Goal: Task Accomplishment & Management: Use online tool/utility

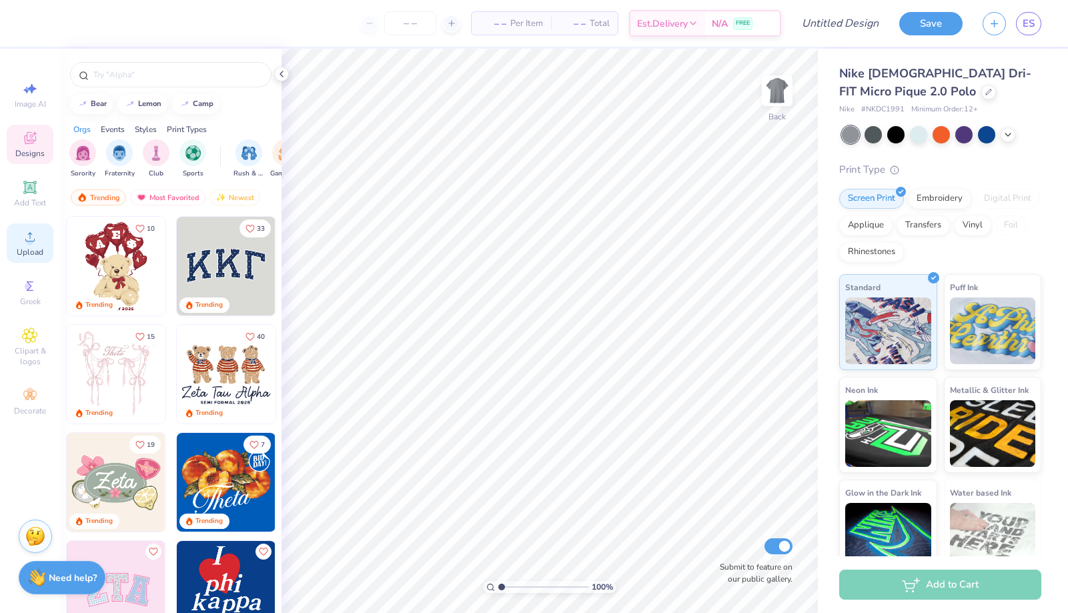
click at [23, 236] on icon at bounding box center [30, 237] width 16 height 16
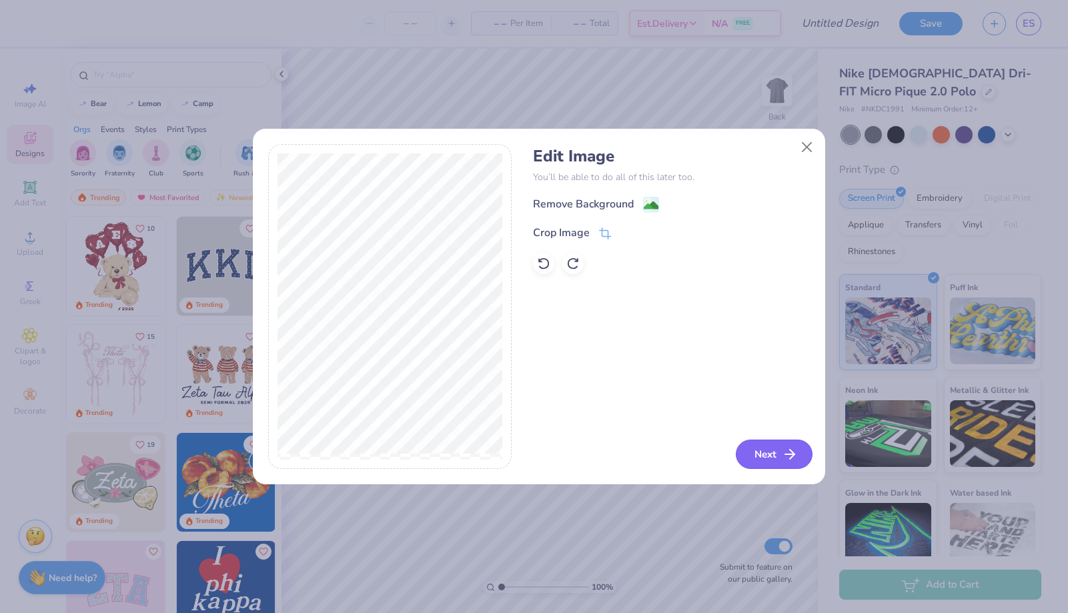
click at [782, 456] on icon "button" at bounding box center [790, 454] width 16 height 16
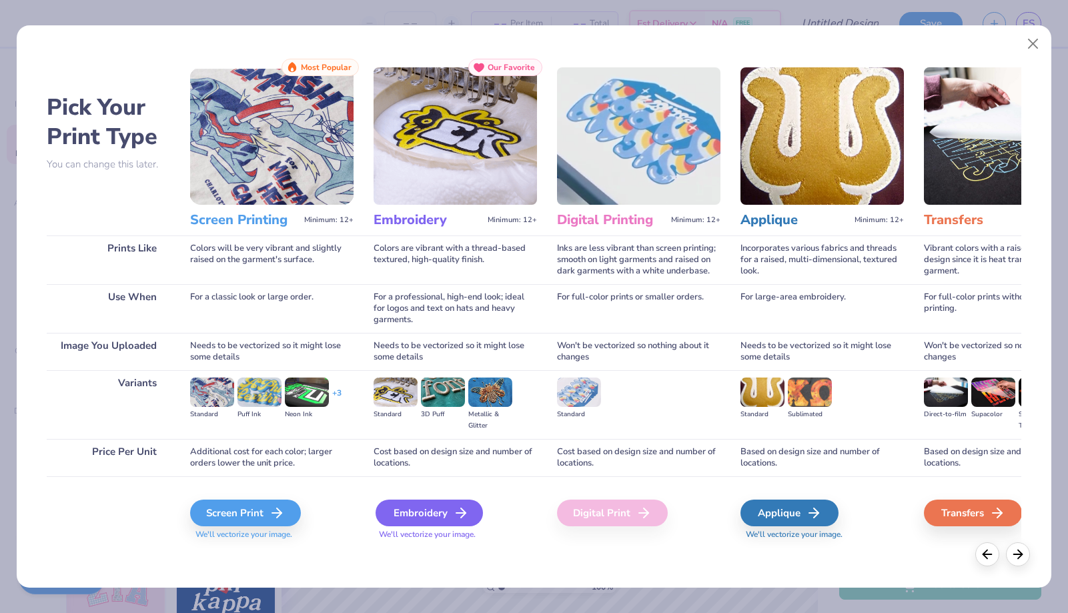
click at [448, 505] on div "Embroidery" at bounding box center [429, 513] width 107 height 27
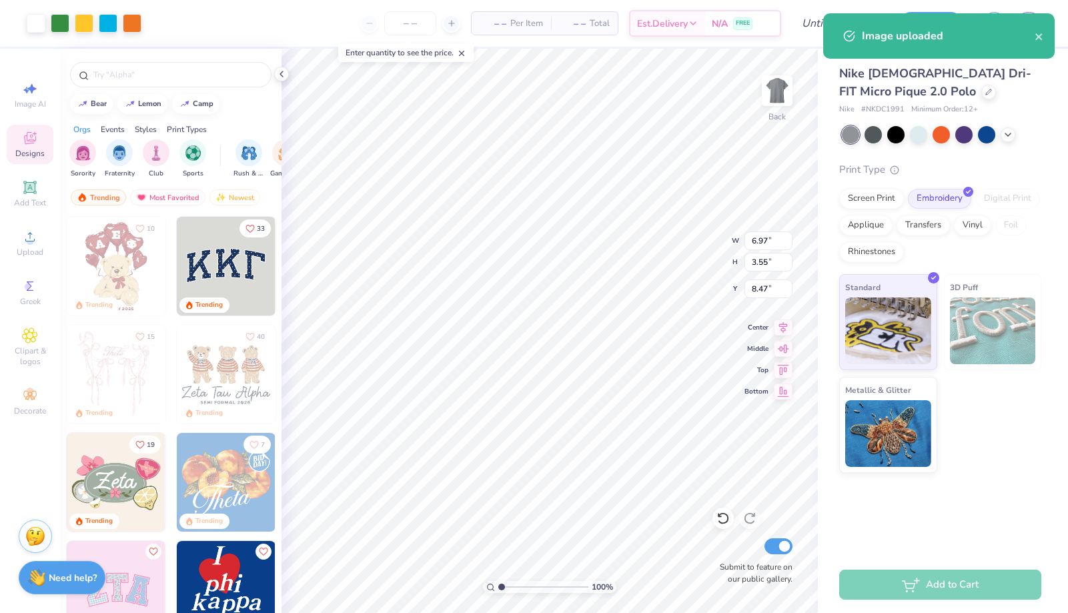
type input "4.46"
type input "2.28"
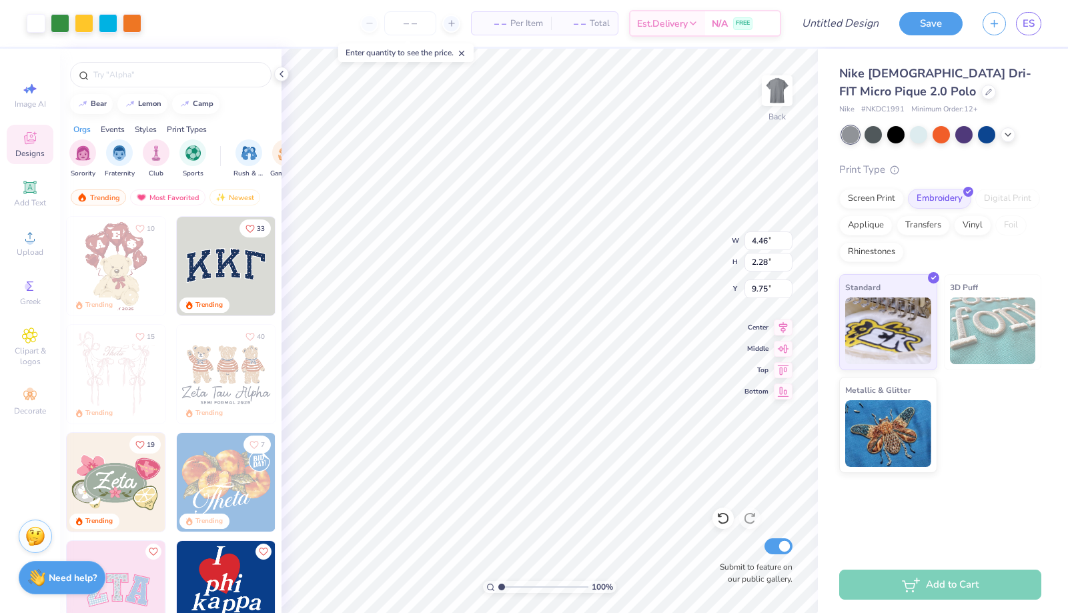
type input "1.86"
click at [40, 236] on div "Upload" at bounding box center [30, 243] width 47 height 39
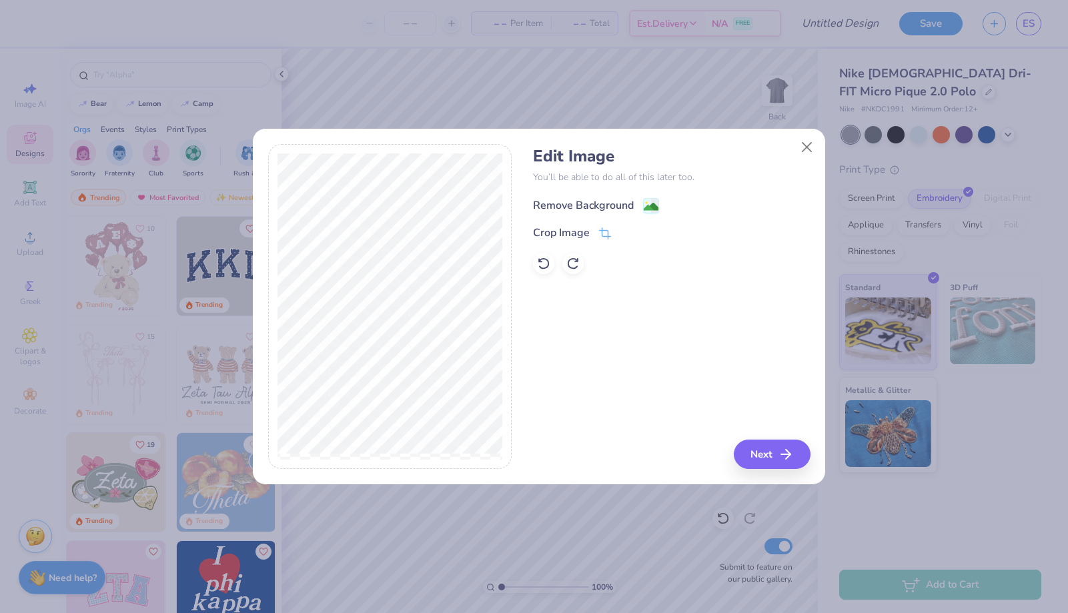
click at [647, 206] on image at bounding box center [651, 207] width 15 height 15
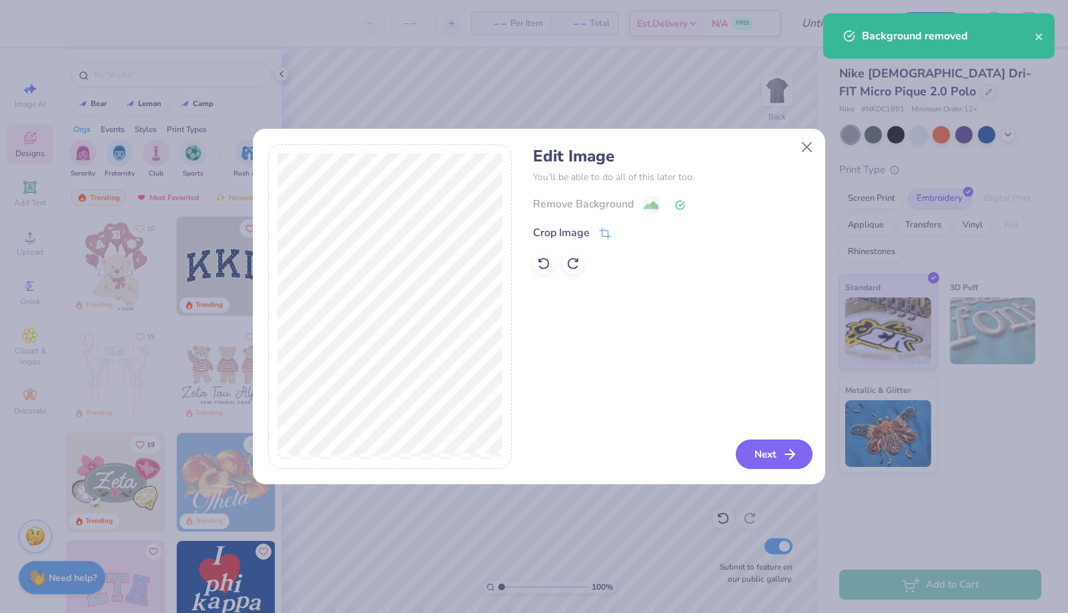
click at [757, 449] on button "Next" at bounding box center [774, 454] width 77 height 29
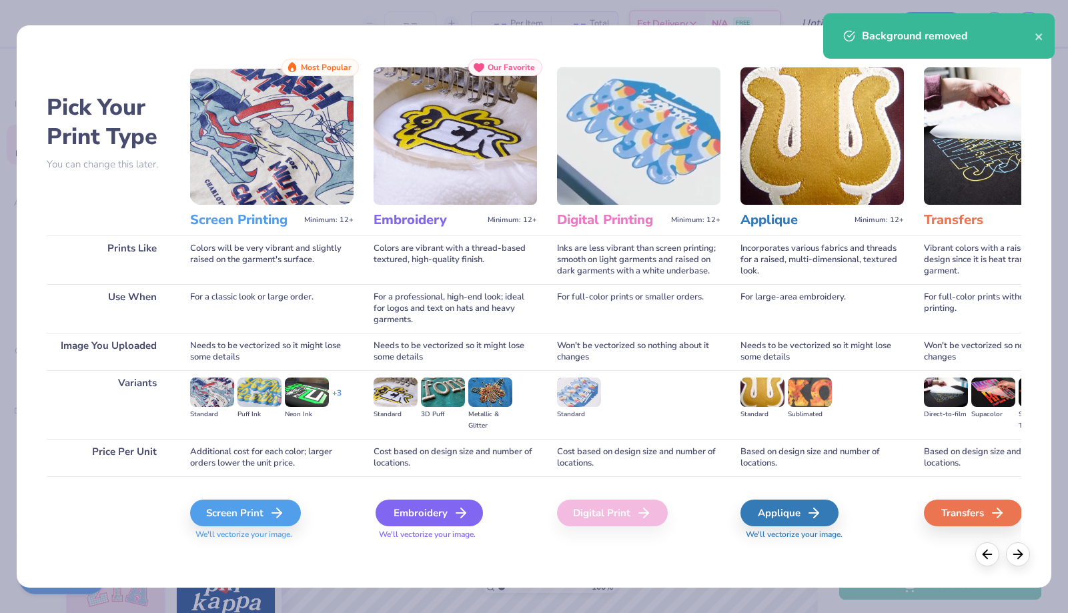
click at [471, 514] on div "Embroidery" at bounding box center [429, 513] width 107 height 27
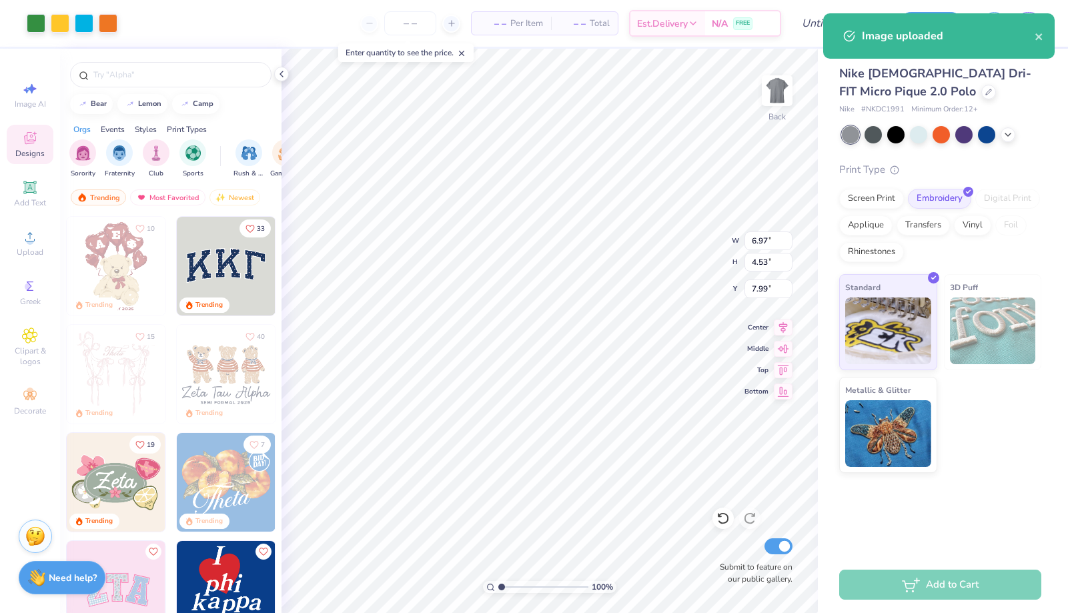
type input "3.21"
type input "2.08"
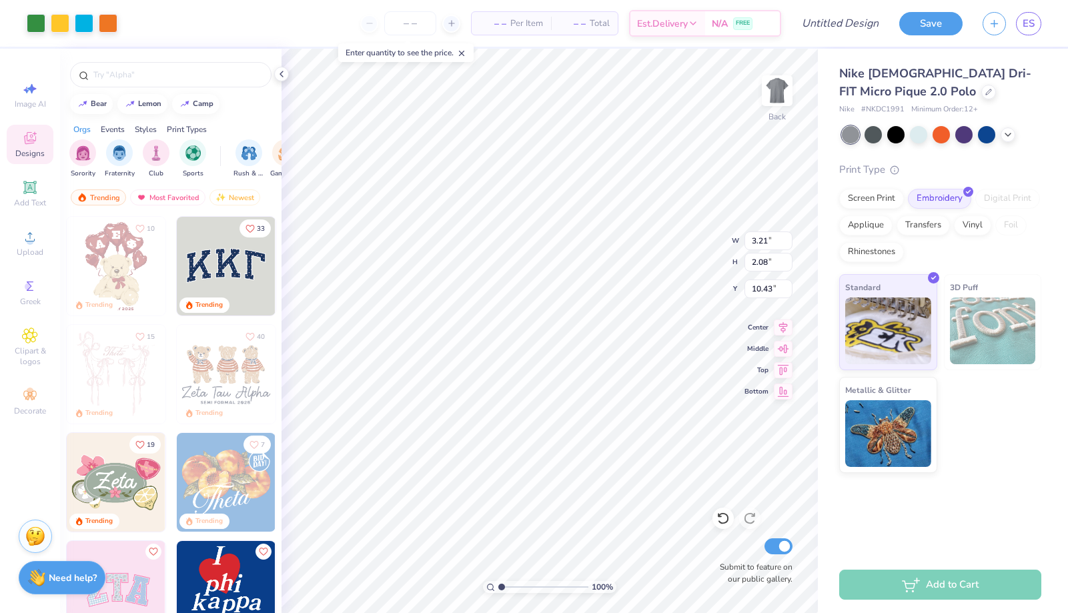
type input "1.96"
click at [877, 134] on div at bounding box center [873, 133] width 17 height 17
click at [892, 133] on div at bounding box center [895, 133] width 17 height 17
click at [901, 136] on div at bounding box center [895, 133] width 17 height 17
click at [835, 508] on div "Nike Ladies Dri-FIT Micro Pique 2.0 Polo Nike # NKDC1991 Minimum Order: 12 + Pr…" at bounding box center [943, 303] width 250 height 508
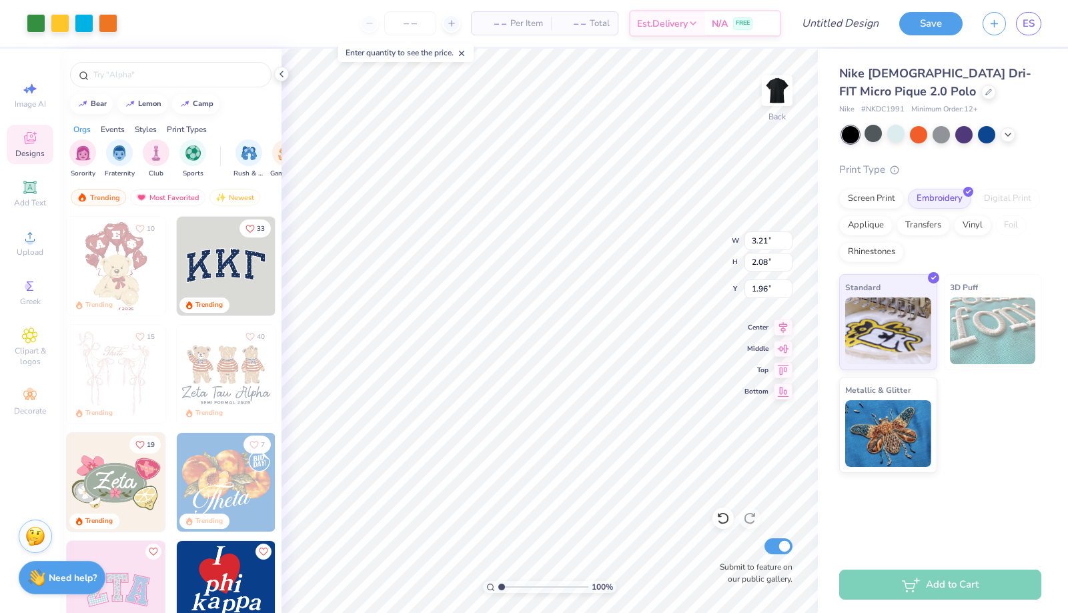
click at [871, 501] on div "Nike Ladies Dri-FIT Micro Pique 2.0 Polo Nike # NKDC1991 Minimum Order: 12 + Pr…" at bounding box center [943, 303] width 250 height 508
type input "3.31"
type input "2.15"
type input "1.92"
click at [981, 422] on div "Standard 3D Puff Metallic & Glitter" at bounding box center [940, 373] width 202 height 199
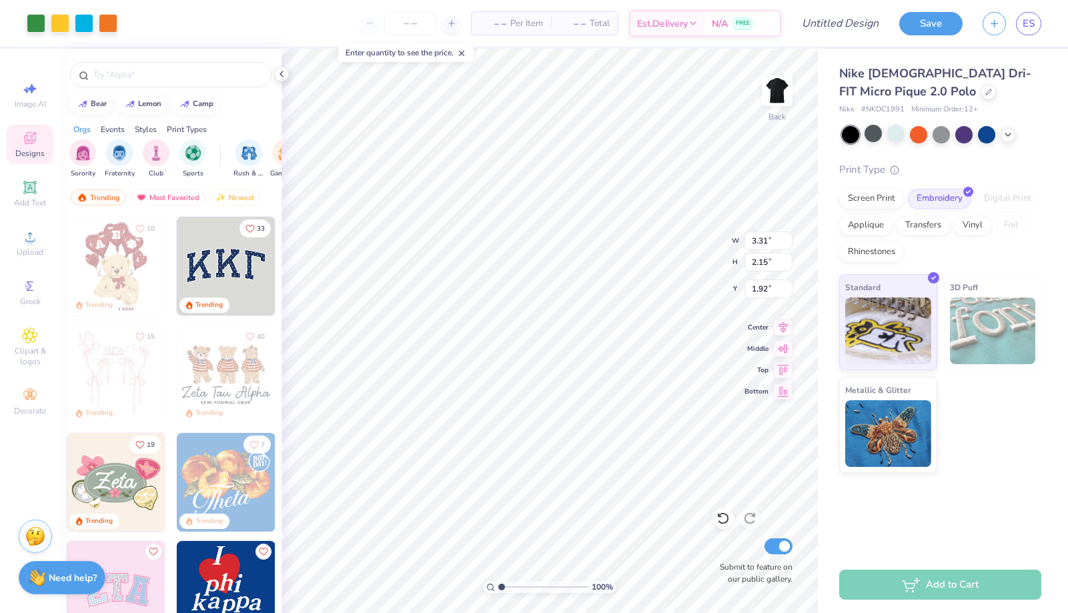
click at [981, 422] on div "Standard 3D Puff Metallic & Glitter" at bounding box center [940, 373] width 202 height 199
click at [834, 27] on input "Design Title" at bounding box center [824, 23] width 131 height 27
type input "Women's Polo"
click at [925, 30] on button "Save" at bounding box center [931, 21] width 63 height 23
click at [1013, 139] on div at bounding box center [942, 134] width 200 height 17
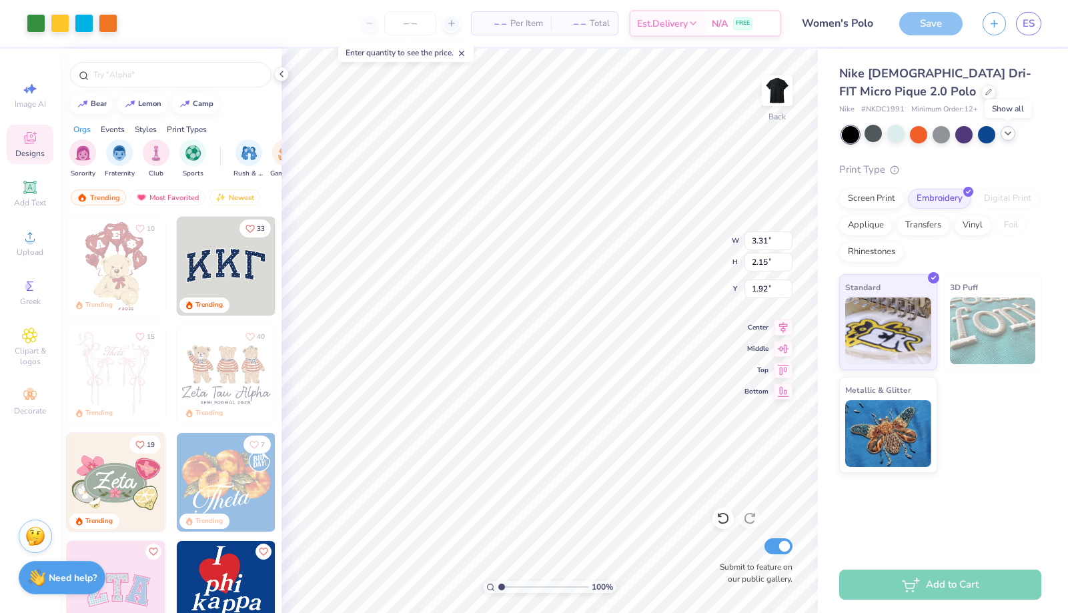
click at [1006, 135] on icon at bounding box center [1008, 133] width 11 height 11
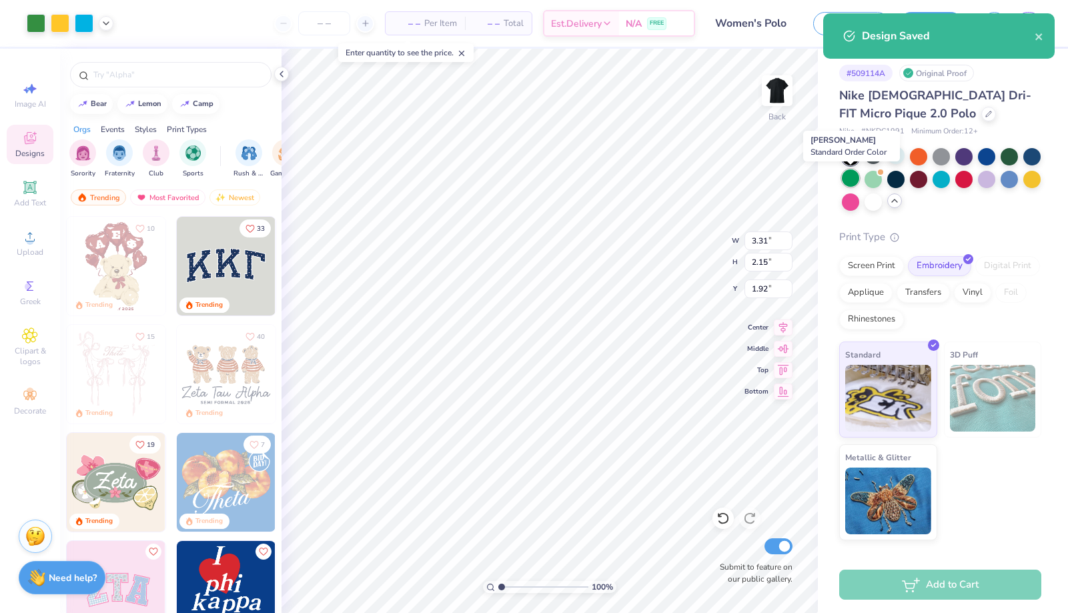
click at [847, 178] on div at bounding box center [850, 177] width 17 height 17
click at [865, 181] on div at bounding box center [873, 177] width 17 height 17
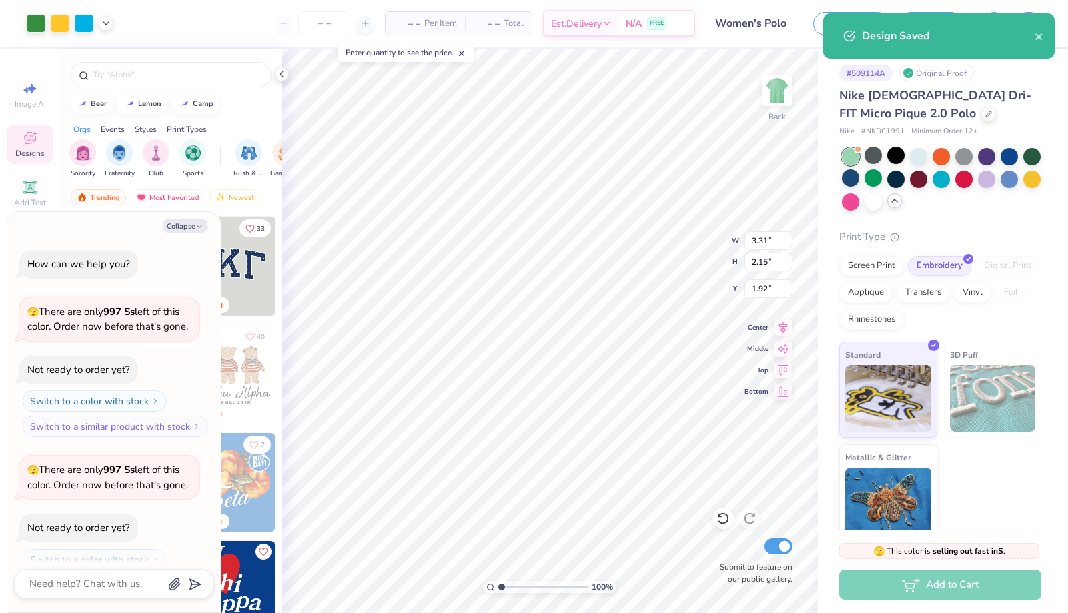
scroll to position [44, 0]
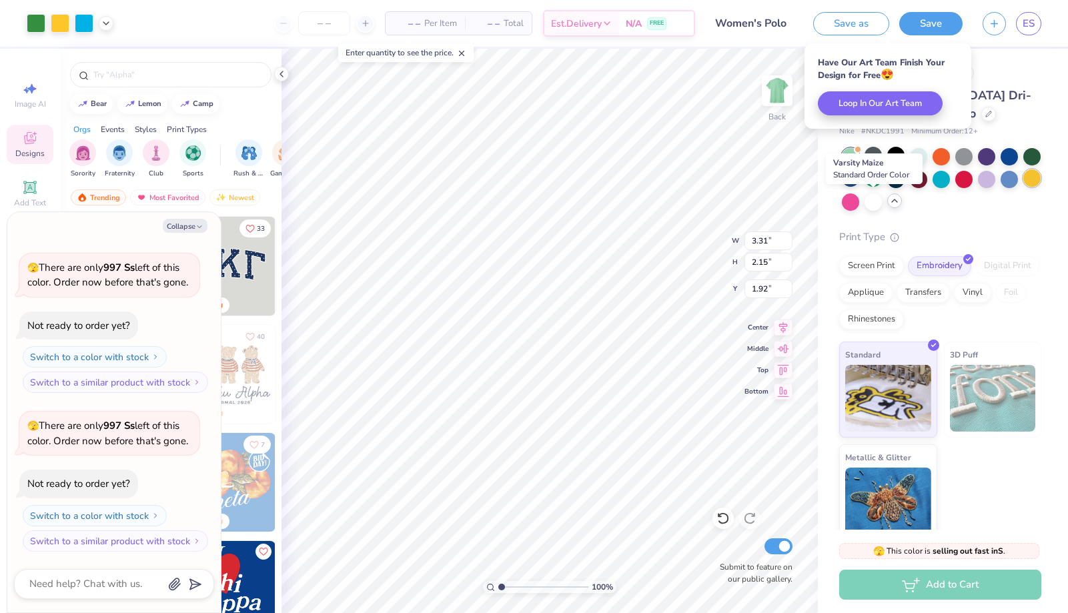
click at [1024, 187] on div at bounding box center [1032, 177] width 17 height 17
click at [873, 204] on div at bounding box center [873, 200] width 17 height 17
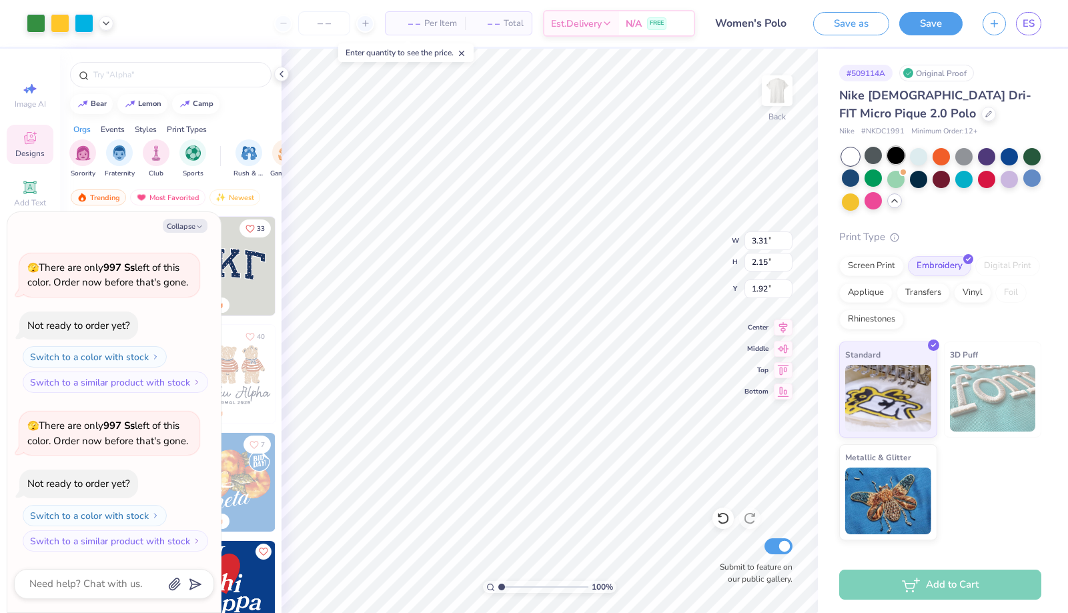
click at [895, 150] on div at bounding box center [895, 155] width 17 height 17
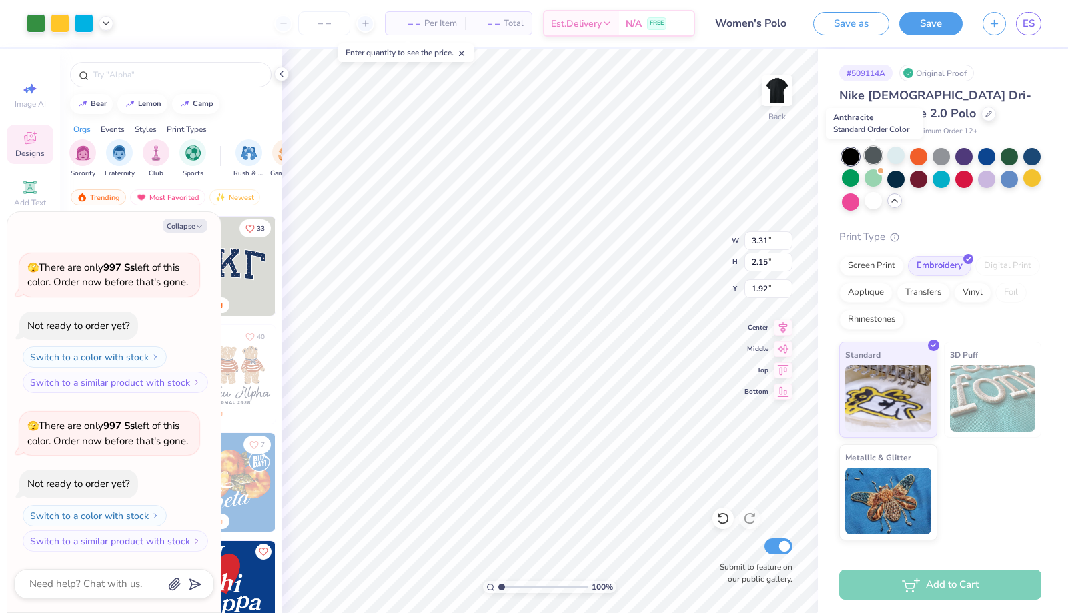
click at [873, 158] on div at bounding box center [873, 155] width 17 height 17
click at [938, 155] on div at bounding box center [941, 155] width 17 height 17
click at [920, 157] on div at bounding box center [918, 155] width 17 height 17
click at [946, 159] on div at bounding box center [941, 155] width 17 height 17
click at [993, 181] on div at bounding box center [986, 177] width 17 height 17
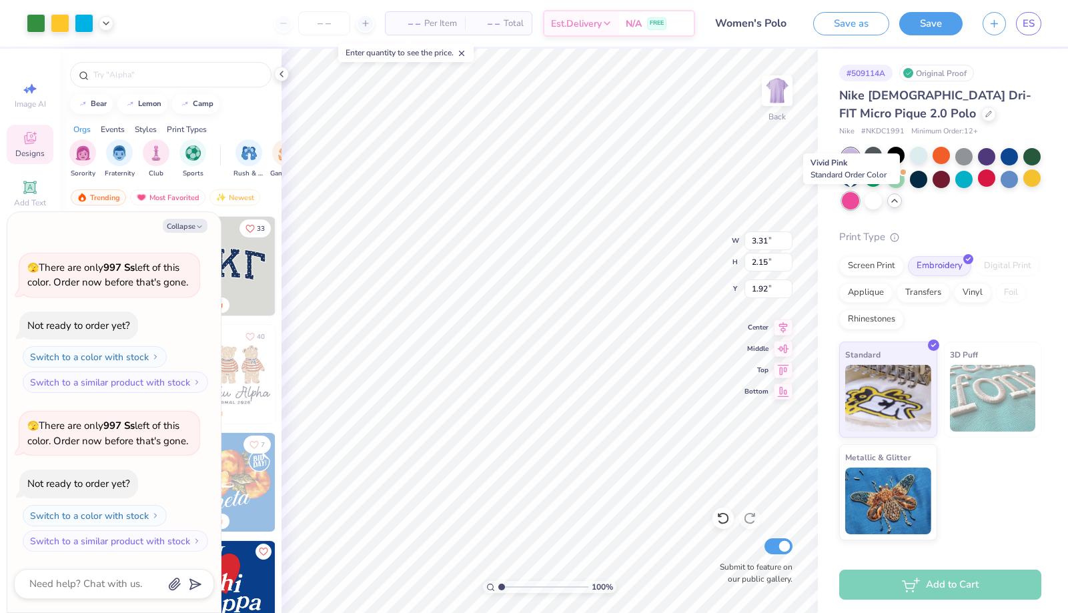
click at [850, 199] on div at bounding box center [850, 200] width 17 height 17
click at [855, 182] on div at bounding box center [850, 177] width 17 height 17
click at [856, 155] on div at bounding box center [850, 156] width 17 height 17
click at [853, 155] on div at bounding box center [850, 156] width 17 height 17
click at [1002, 151] on div at bounding box center [1009, 155] width 17 height 17
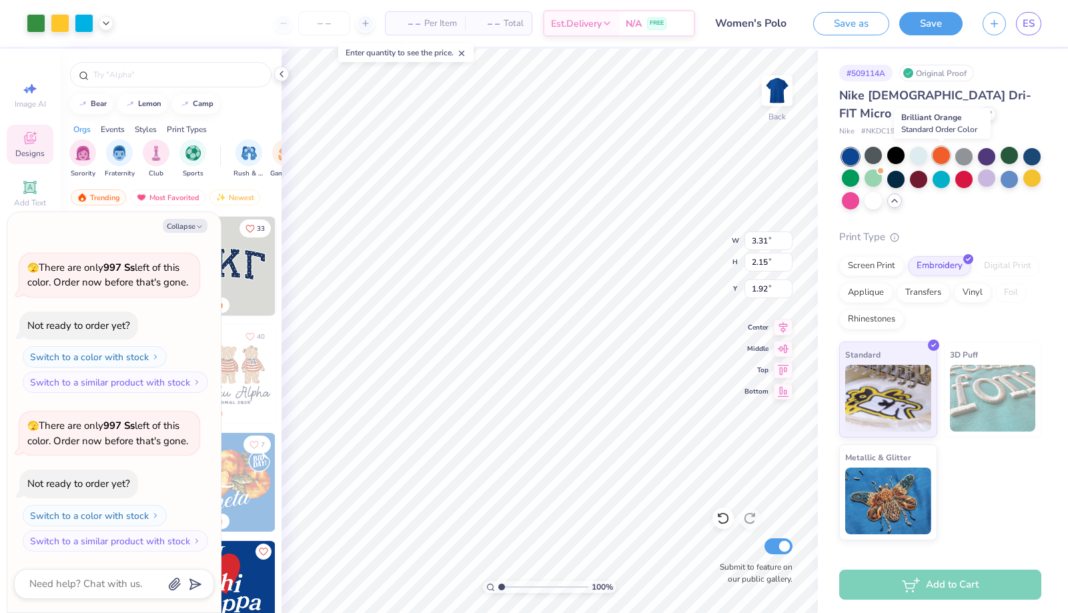
click at [941, 157] on div at bounding box center [941, 155] width 17 height 17
click at [933, 155] on div at bounding box center [941, 155] width 17 height 17
click at [922, 155] on div at bounding box center [918, 155] width 17 height 17
click at [900, 152] on div at bounding box center [895, 155] width 17 height 17
type textarea "x"
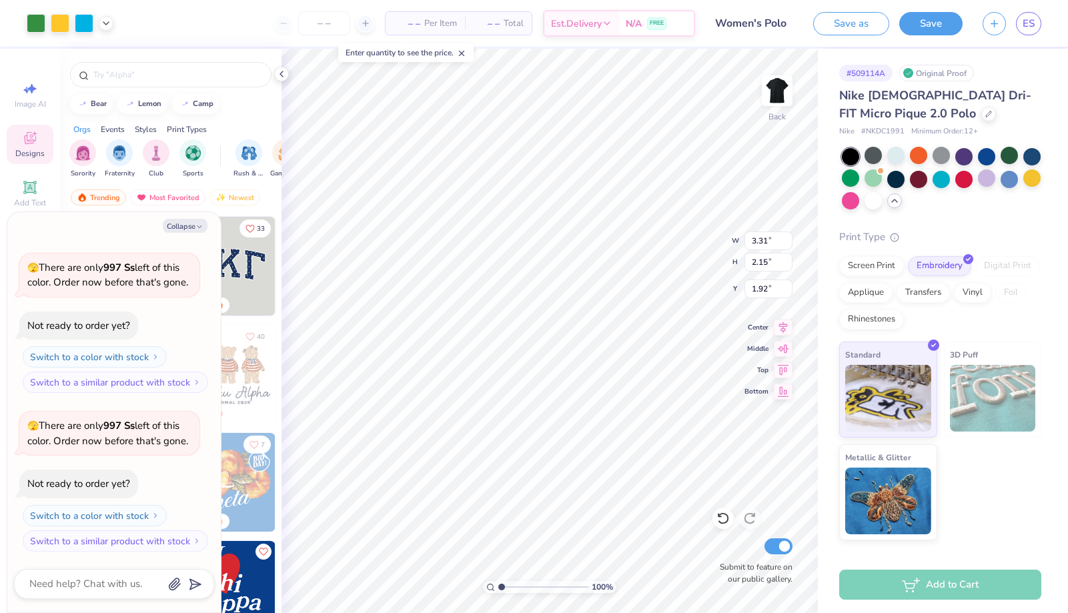
click at [433, 26] on span "Per Item" at bounding box center [440, 24] width 33 height 14
click at [418, 25] on span "– –" at bounding box center [407, 24] width 27 height 14
click at [482, 25] on span "– –" at bounding box center [486, 24] width 27 height 14
click at [462, 53] on icon at bounding box center [461, 53] width 9 height 9
click at [307, 35] on input "number" at bounding box center [324, 23] width 52 height 24
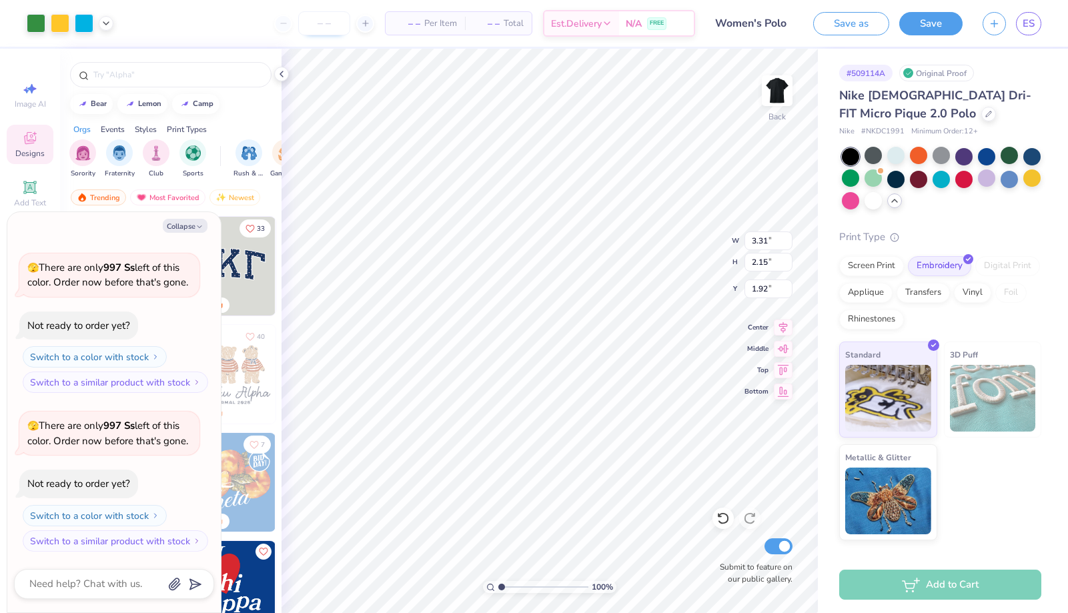
type input "0"
click at [324, 21] on input "0" at bounding box center [324, 23] width 52 height 24
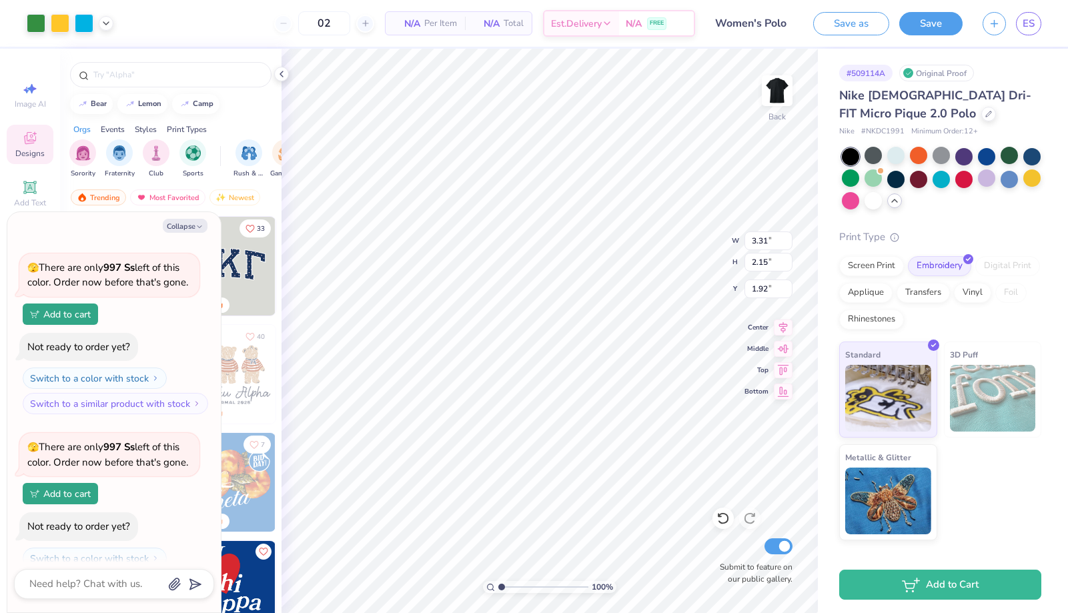
type input "12"
type textarea "x"
click at [372, 71] on body "Art colors 12 N/A Per Item N/A Total Est. Delivery N/A FREE Design Title Women'…" at bounding box center [534, 306] width 1068 height 613
drag, startPoint x: 298, startPoint y: 25, endPoint x: 270, endPoint y: 18, distance: 28.3
click at [270, 18] on input "12" at bounding box center [280, 23] width 52 height 24
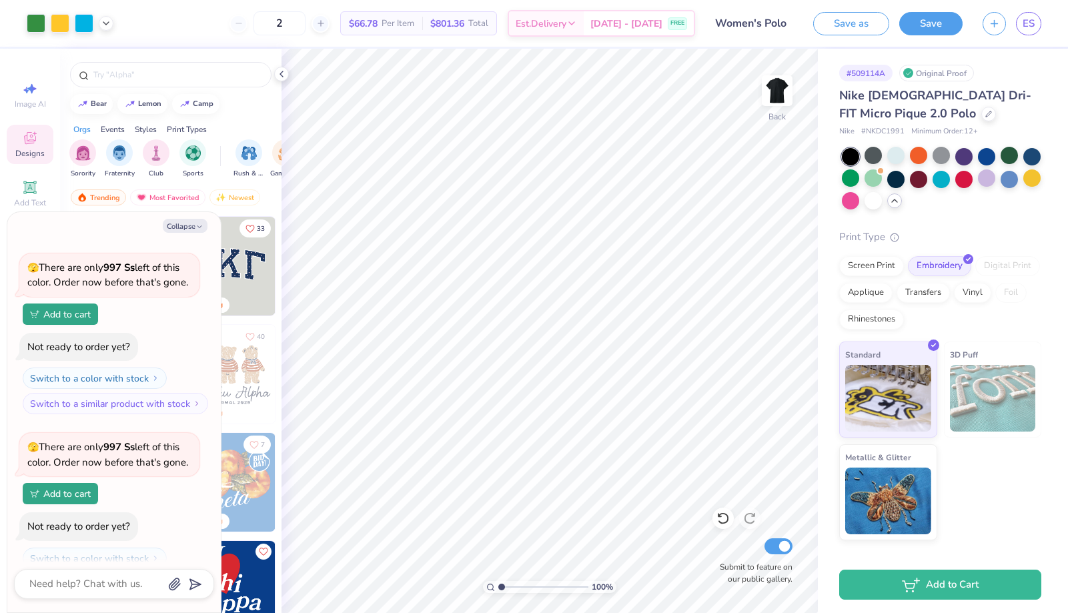
type input "12"
click at [296, 23] on input "12" at bounding box center [280, 23] width 52 height 24
click at [238, 23] on div "12" at bounding box center [280, 23] width 100 height 24
click at [67, 28] on div at bounding box center [60, 22] width 19 height 19
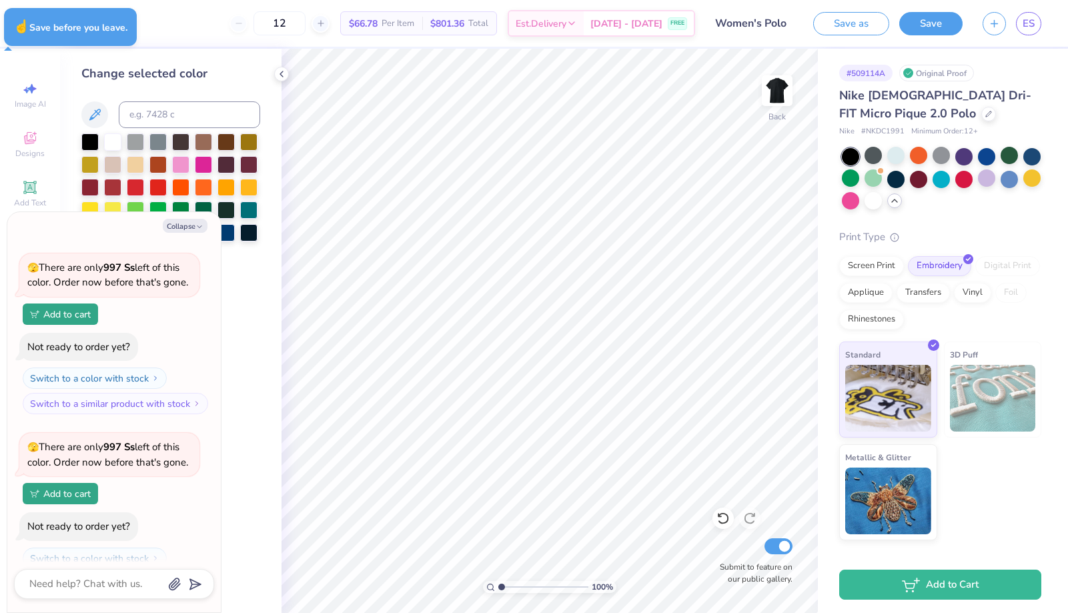
type textarea "x"
